Goal: Contribute content: Add original content to the website for others to see

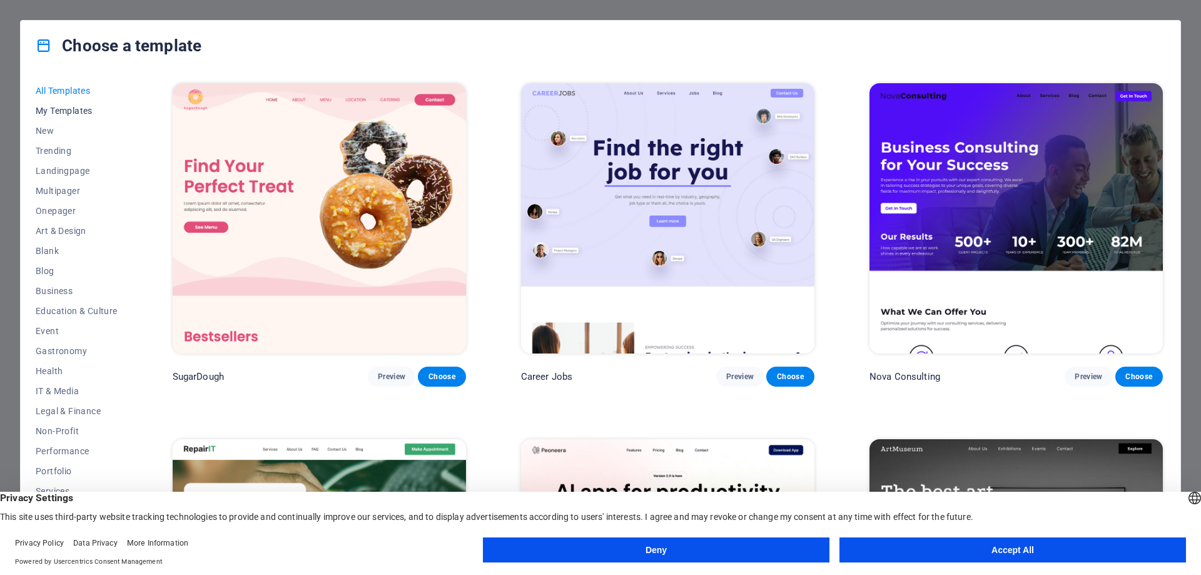
click at [62, 107] on span "My Templates" at bounding box center [77, 111] width 82 height 10
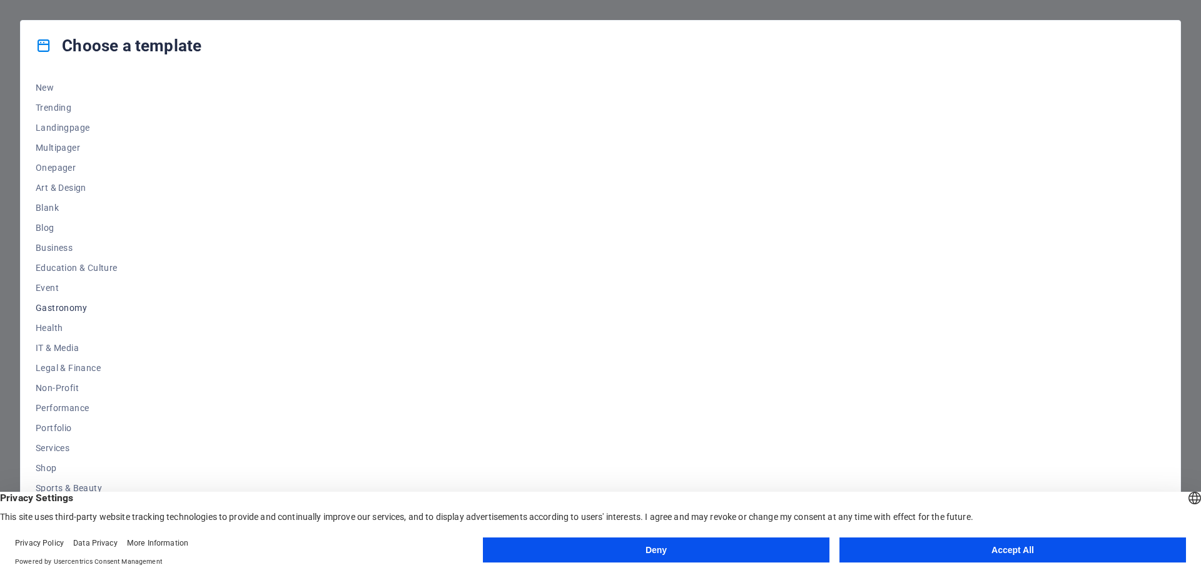
scroll to position [62, 0]
click at [1053, 553] on button "Accept All" at bounding box center [1012, 549] width 346 height 25
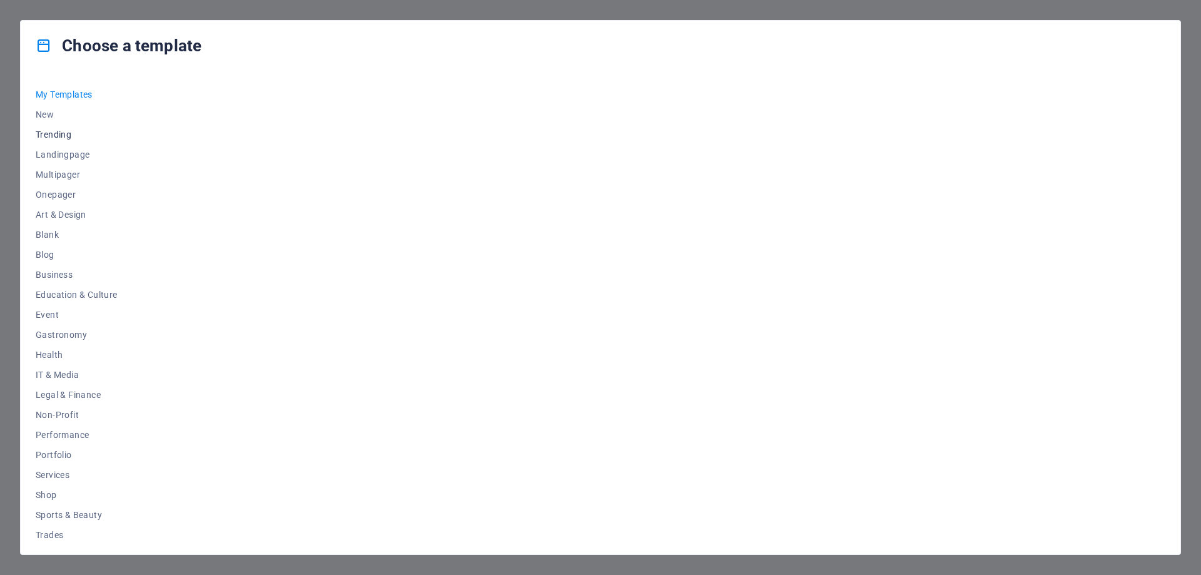
scroll to position [0, 0]
click at [78, 89] on span "All Templates" at bounding box center [77, 91] width 82 height 10
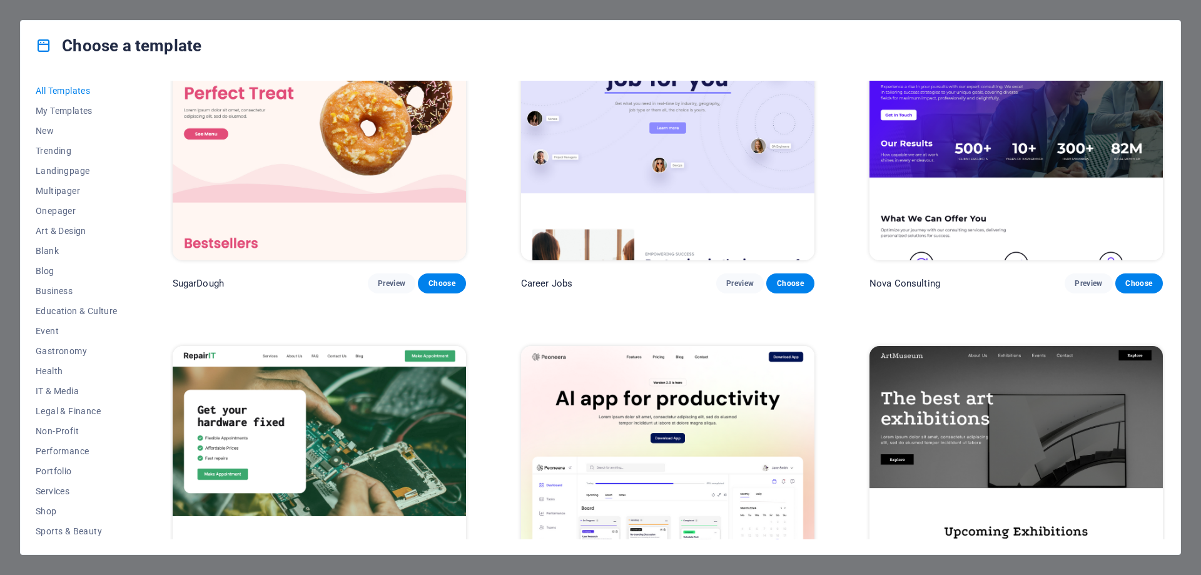
scroll to position [188, 0]
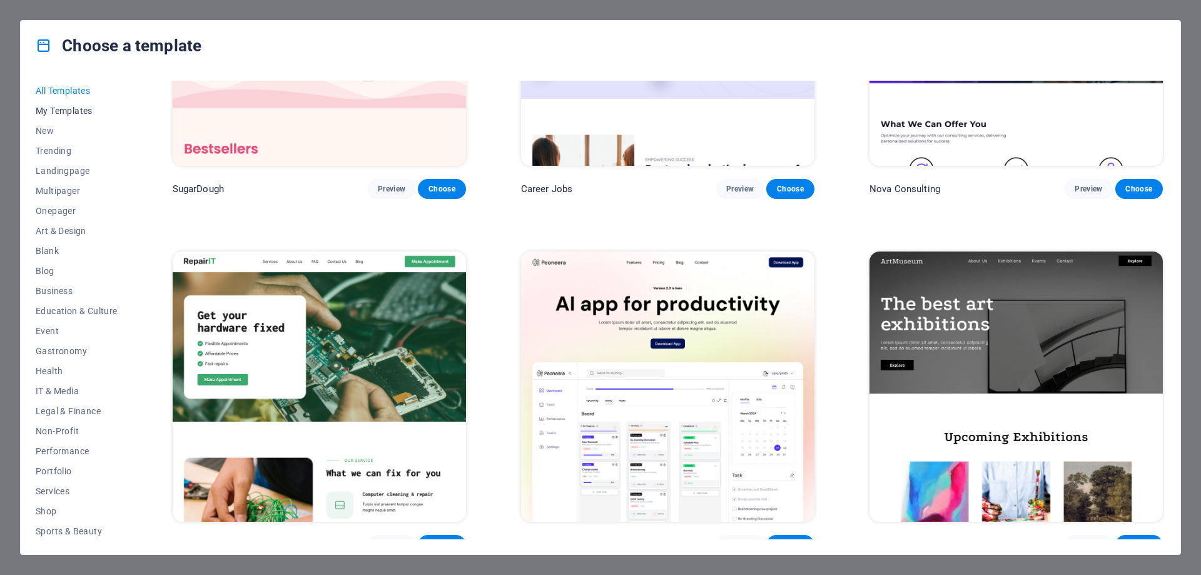
click at [81, 110] on span "My Templates" at bounding box center [77, 111] width 82 height 10
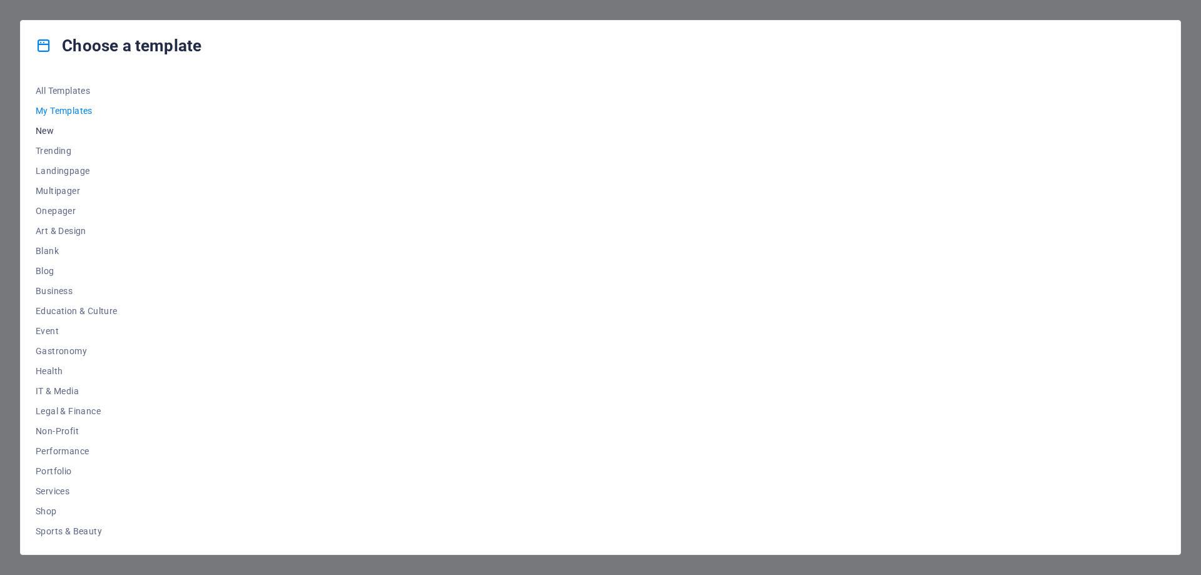
click at [51, 128] on span "New" at bounding box center [77, 131] width 82 height 10
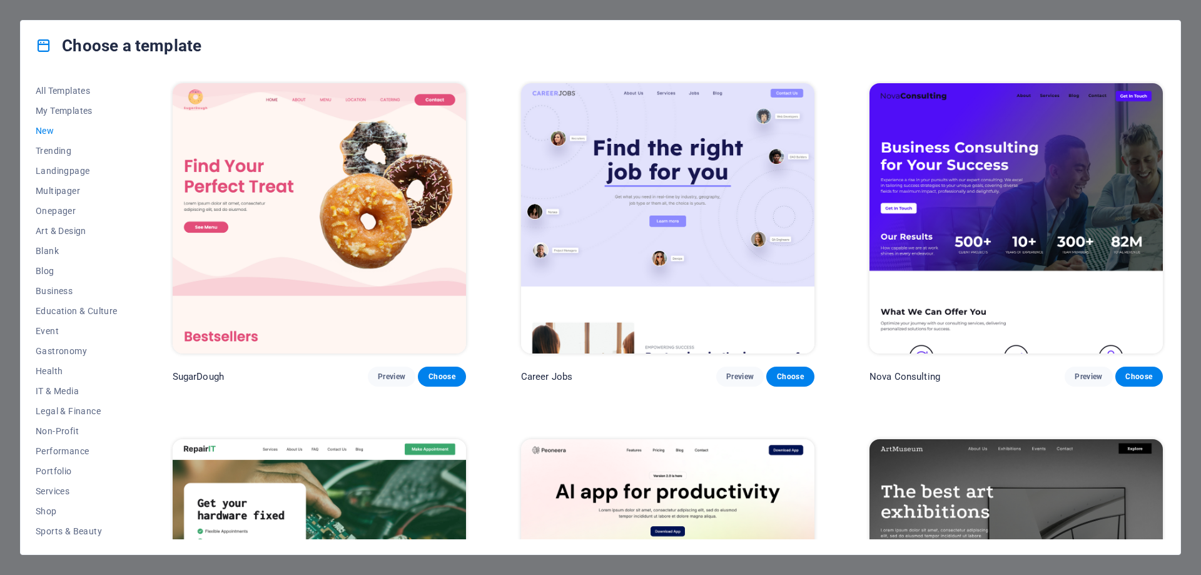
click at [46, 128] on span "New" at bounding box center [77, 131] width 82 height 10
click at [63, 106] on span "My Templates" at bounding box center [77, 111] width 82 height 10
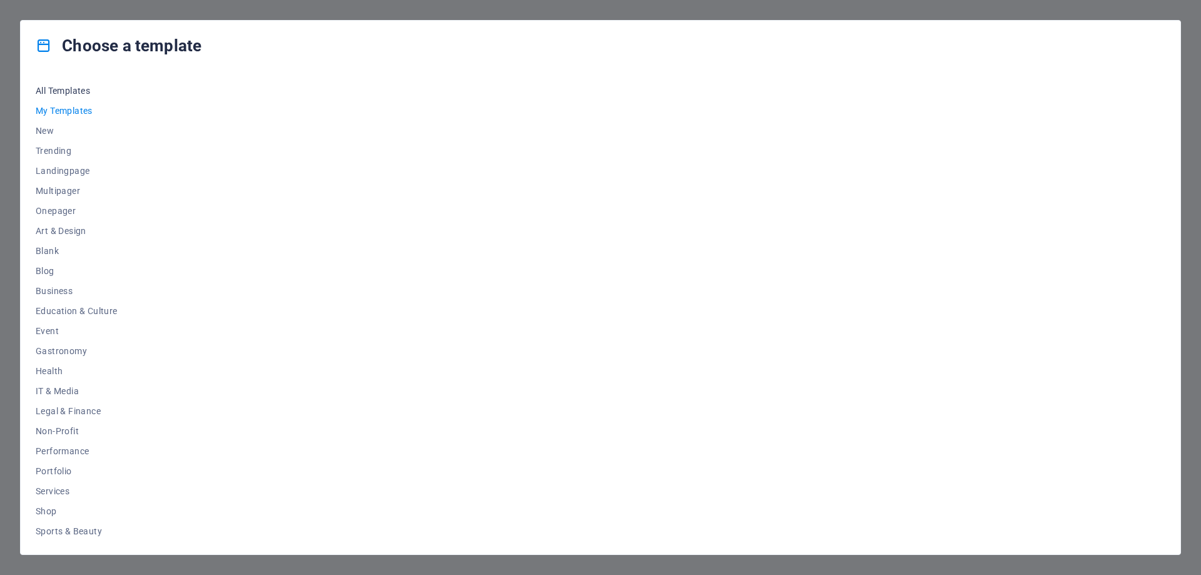
click at [63, 88] on span "All Templates" at bounding box center [77, 91] width 82 height 10
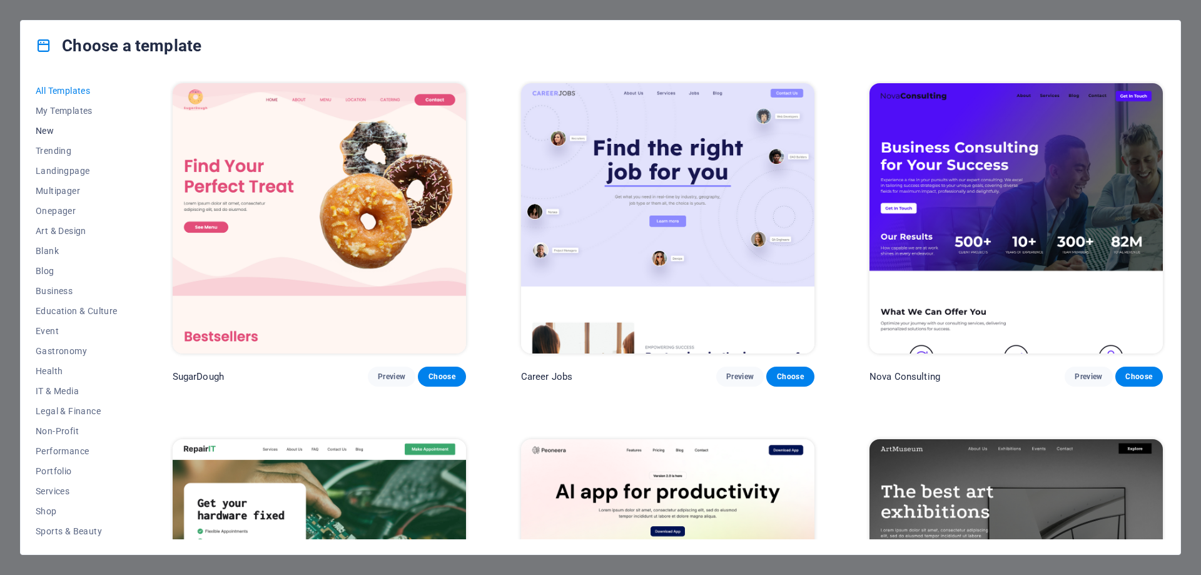
click at [41, 136] on button "New" at bounding box center [77, 131] width 82 height 20
click at [49, 128] on span "New" at bounding box center [77, 131] width 82 height 10
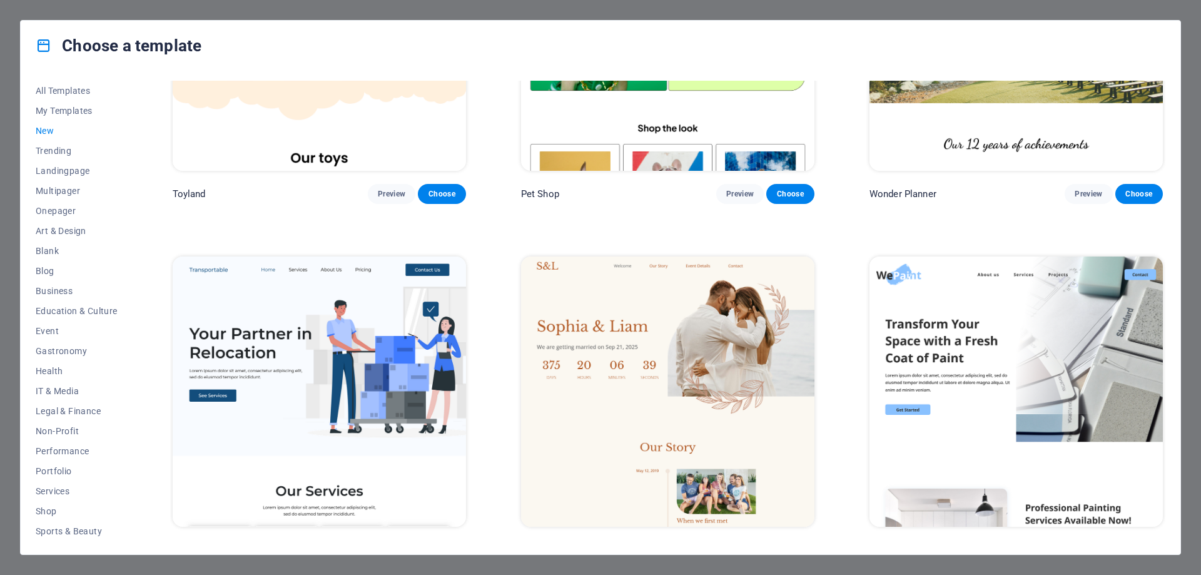
scroll to position [1619, 0]
